Goal: Book appointment/travel/reservation

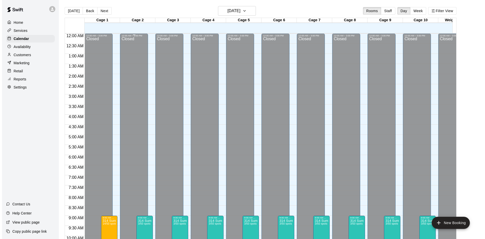
scroll to position [126, 0]
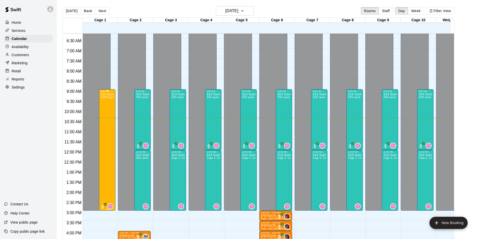
click at [109, 125] on div "314 Summer Camp | Week 10 ([DATE] Funday - Full) 14/50 spots" at bounding box center [106, 211] width 13 height 239
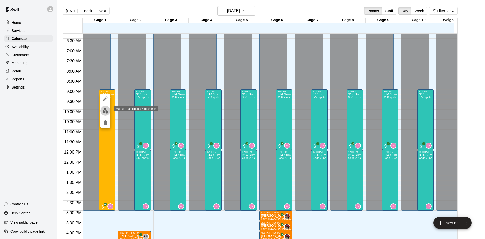
click at [103, 112] on img "edit" at bounding box center [106, 111] width 6 height 6
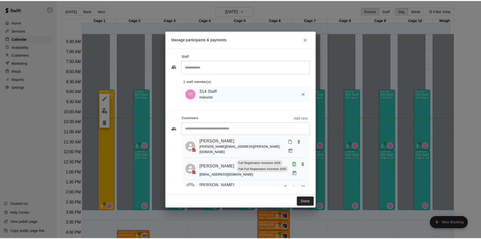
scroll to position [25, 0]
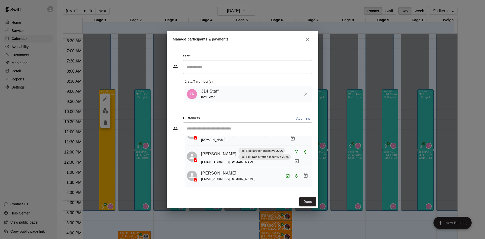
click at [309, 38] on icon "Close" at bounding box center [307, 39] width 3 height 3
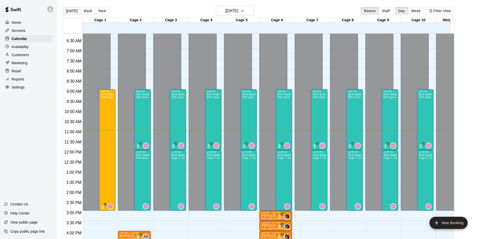
click at [73, 10] on button "[DATE]" at bounding box center [72, 11] width 18 height 8
click at [244, 9] on icon "button" at bounding box center [242, 11] width 4 height 6
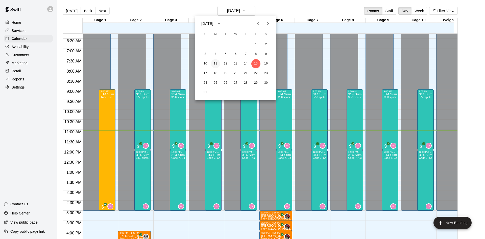
click at [215, 63] on button "11" at bounding box center [215, 63] width 9 height 9
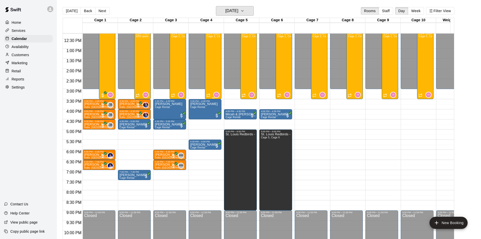
scroll to position [253, 0]
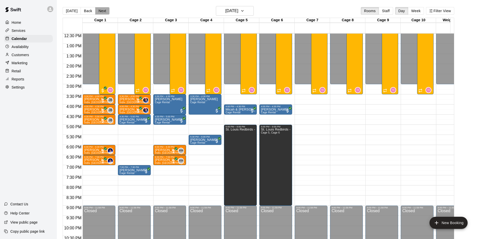
click at [101, 10] on button "Next" at bounding box center [102, 11] width 14 height 8
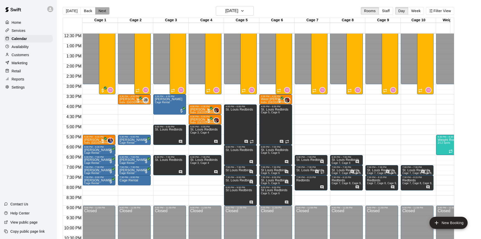
click at [97, 11] on button "Next" at bounding box center [102, 11] width 14 height 8
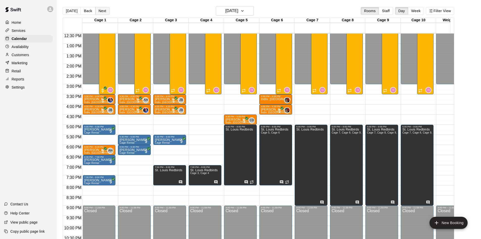
click at [105, 11] on button "Next" at bounding box center [102, 11] width 14 height 8
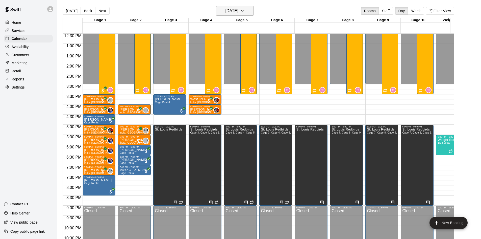
click at [249, 7] on button "[DATE]" at bounding box center [235, 11] width 38 height 10
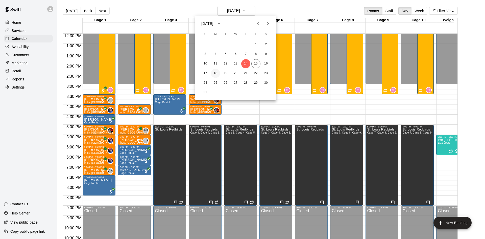
click at [216, 72] on button "18" at bounding box center [215, 73] width 9 height 9
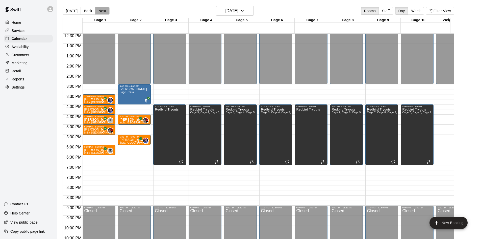
click at [100, 10] on button "Next" at bounding box center [102, 11] width 14 height 8
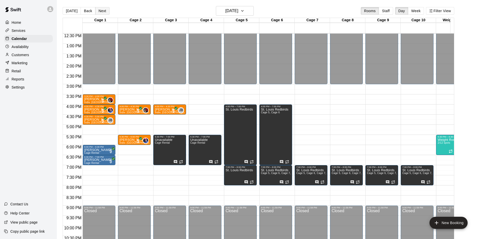
click at [103, 10] on button "Next" at bounding box center [102, 11] width 14 height 8
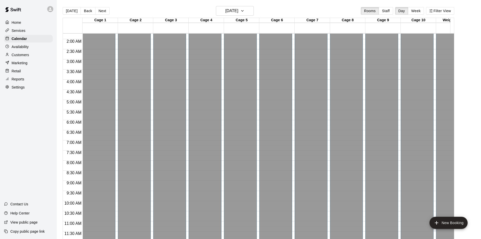
scroll to position [0, 0]
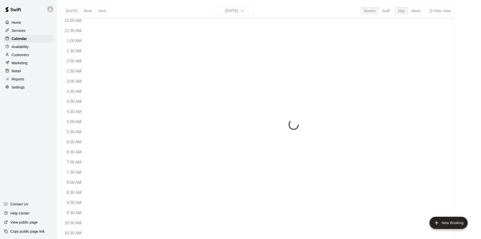
scroll to position [242, 0]
